Goal: Check status: Check status

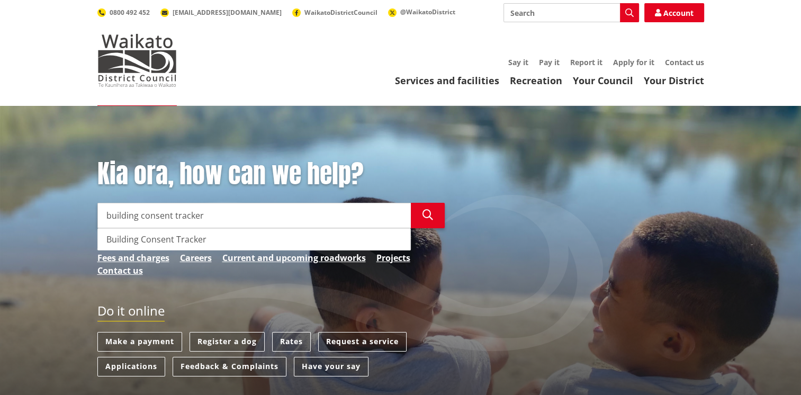
type input "building consent tracker"
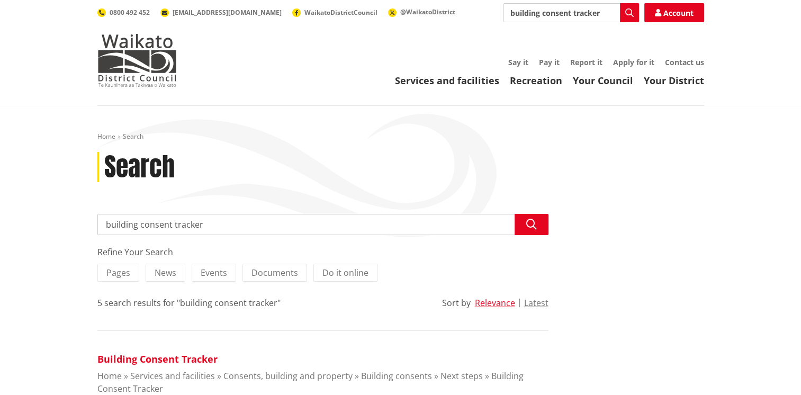
click at [183, 362] on link "Building Consent Tracker" at bounding box center [157, 359] width 120 height 13
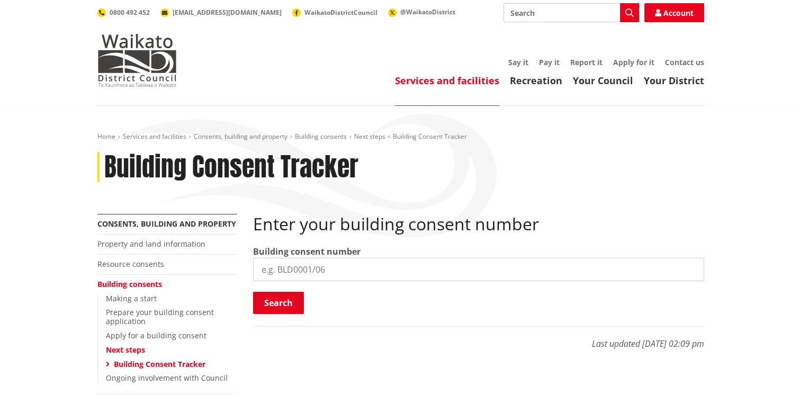
click at [313, 265] on input "search" at bounding box center [478, 269] width 451 height 23
type input "BLD0074/26"
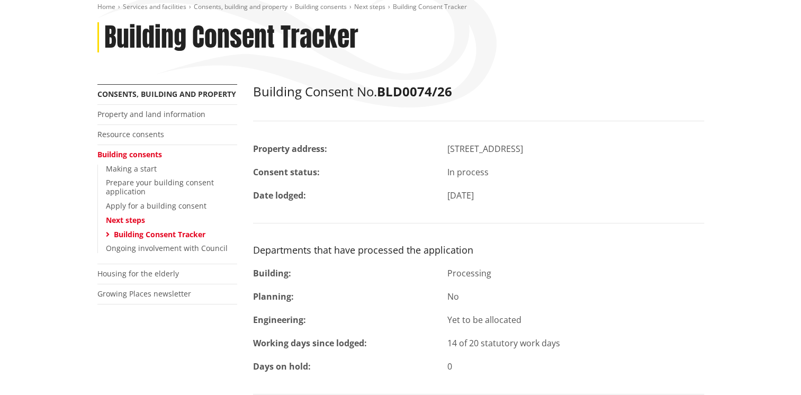
scroll to position [212, 0]
